Goal: Navigation & Orientation: Find specific page/section

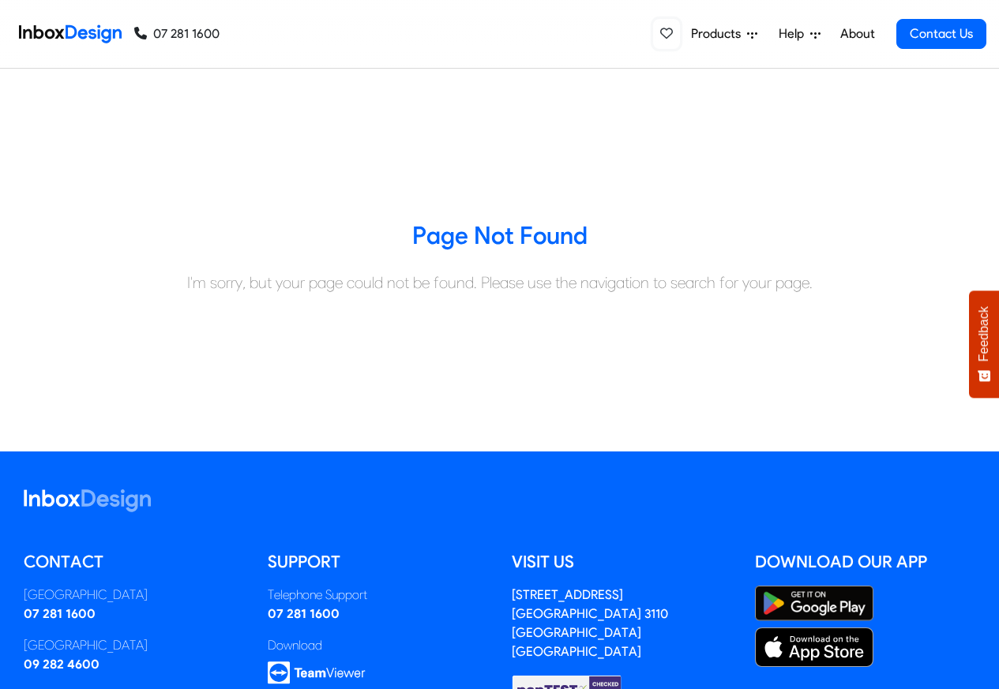
click at [664, 32] on icon at bounding box center [666, 33] width 13 height 13
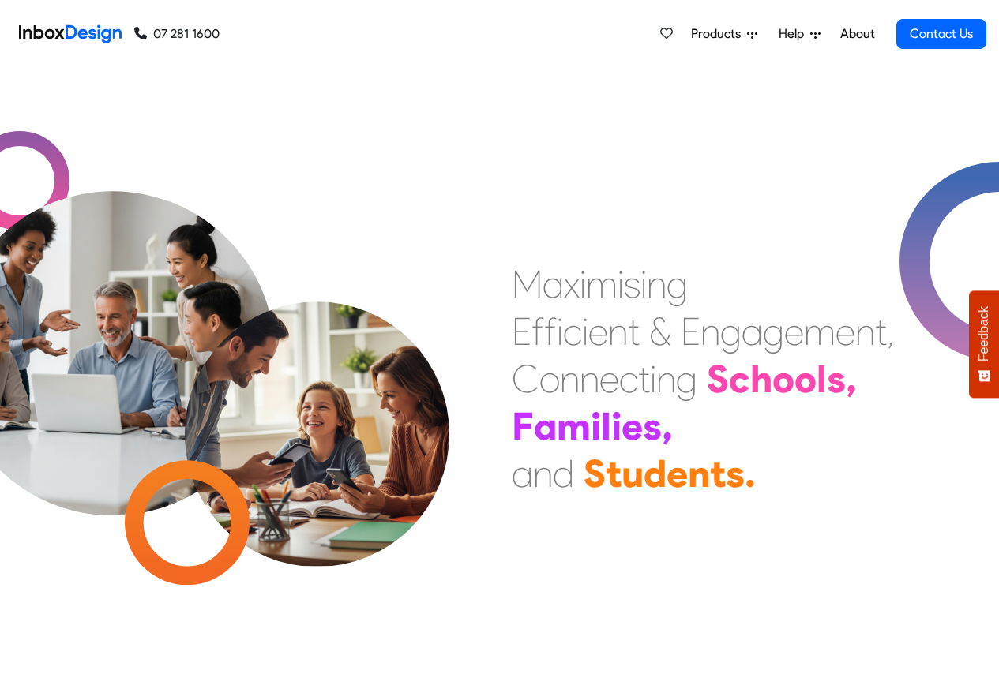
click at [715, 35] on span "Products" at bounding box center [719, 33] width 56 height 19
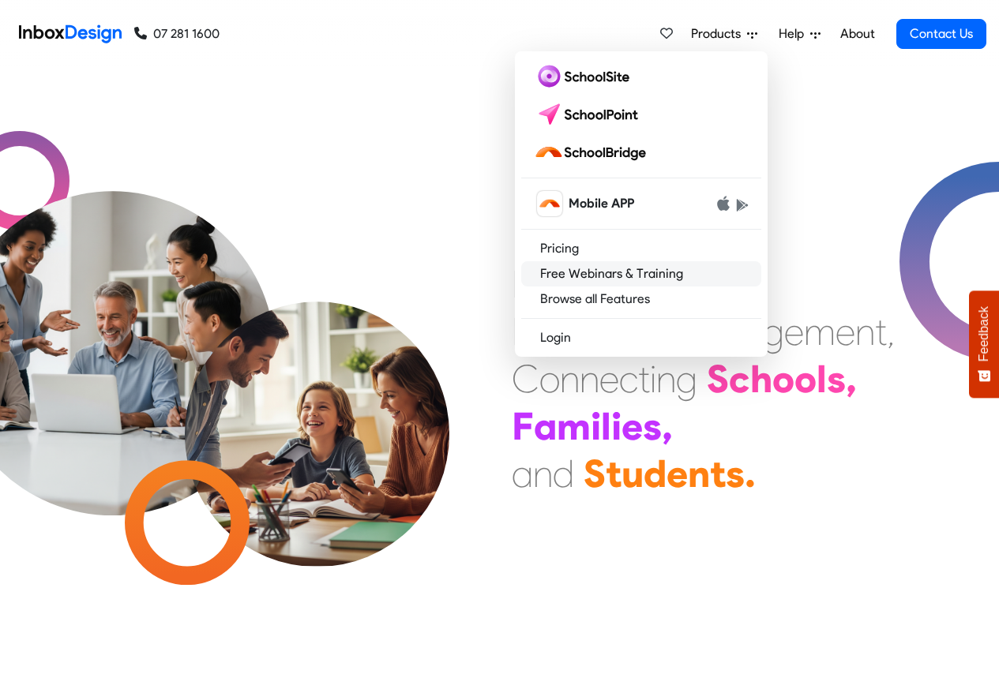
click at [592, 283] on link "Free Webinars & Training" at bounding box center [641, 273] width 240 height 25
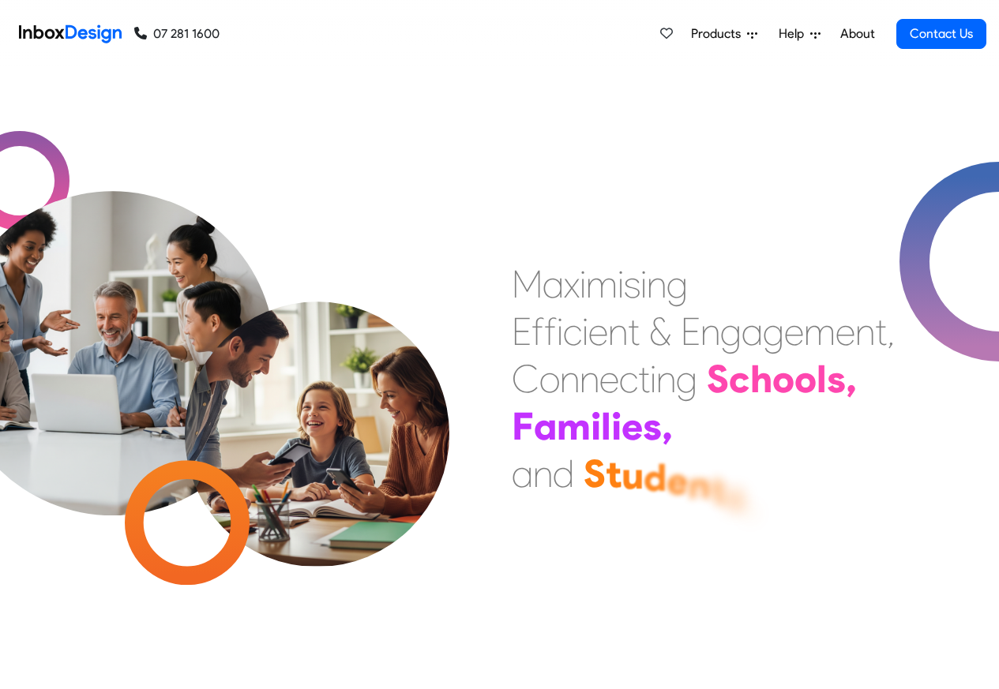
click at [782, 34] on span "Help" at bounding box center [795, 33] width 32 height 19
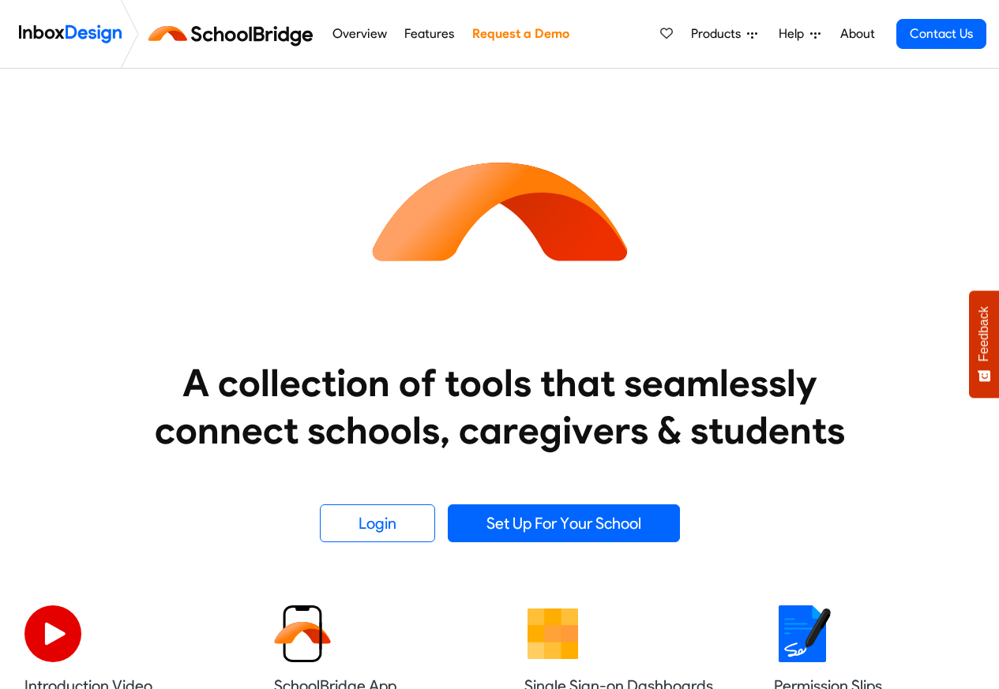
click at [707, 34] on span "Products" at bounding box center [719, 33] width 56 height 19
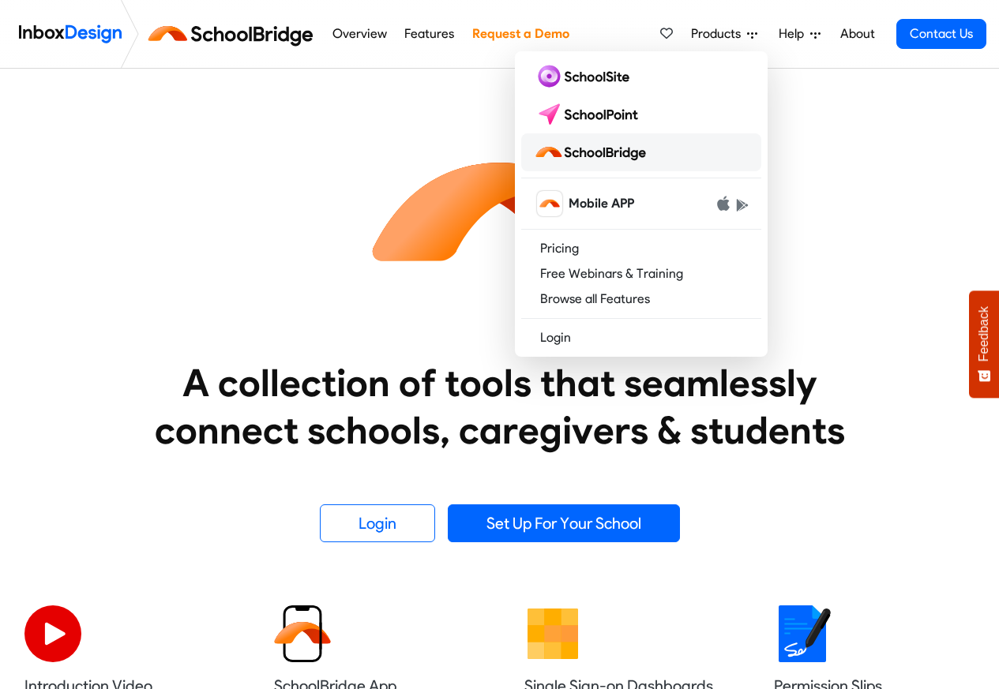
click at [594, 152] on img at bounding box center [593, 152] width 118 height 25
